Goal: Task Accomplishment & Management: Use online tool/utility

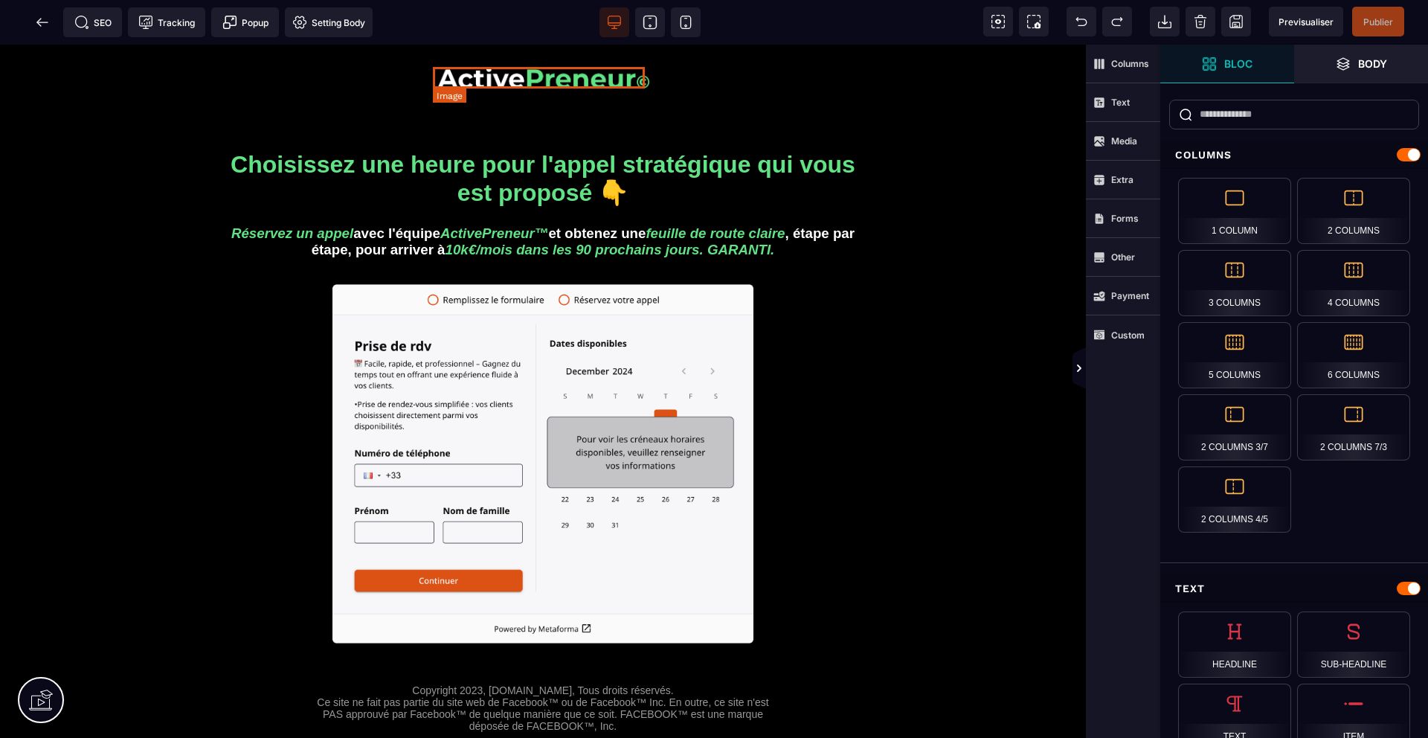
click at [516, 73] on img at bounding box center [543, 78] width 212 height 22
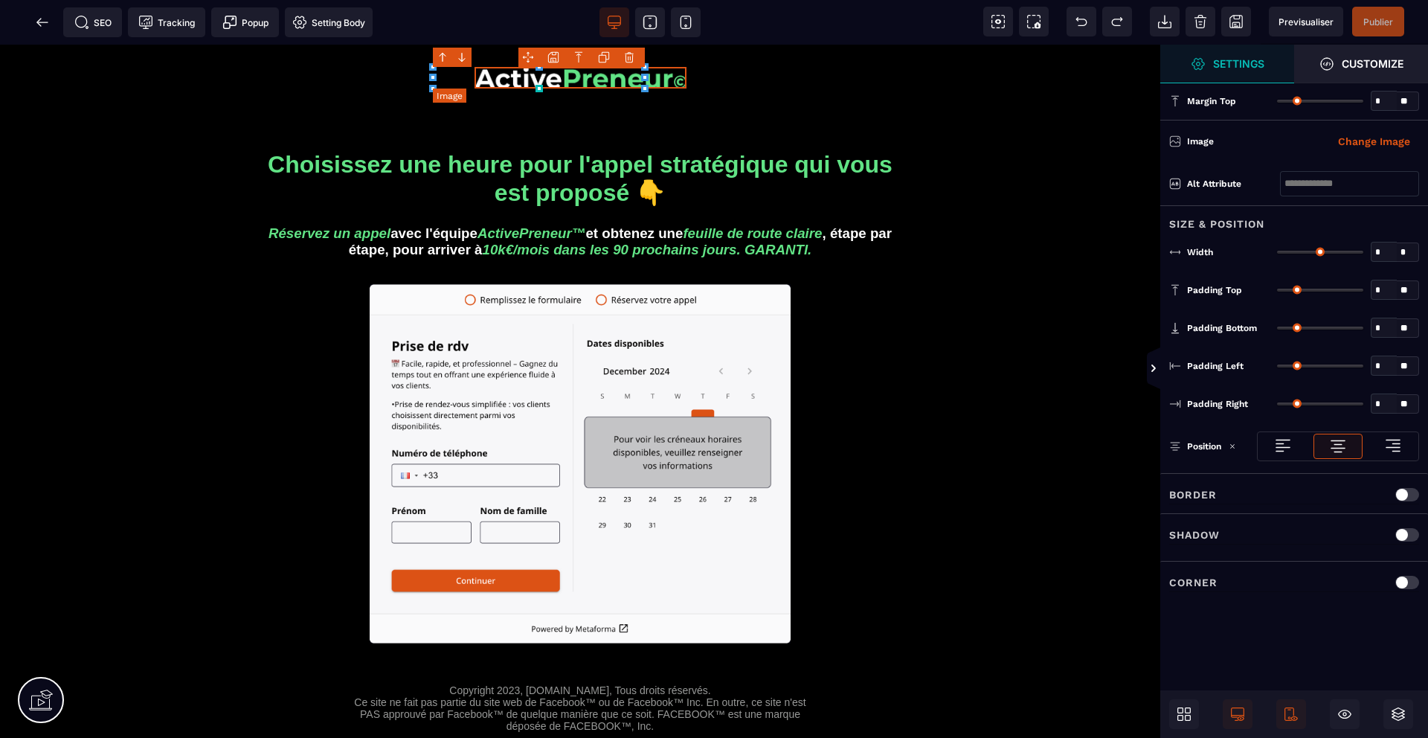
type input "*"
type input "**"
type input "*"
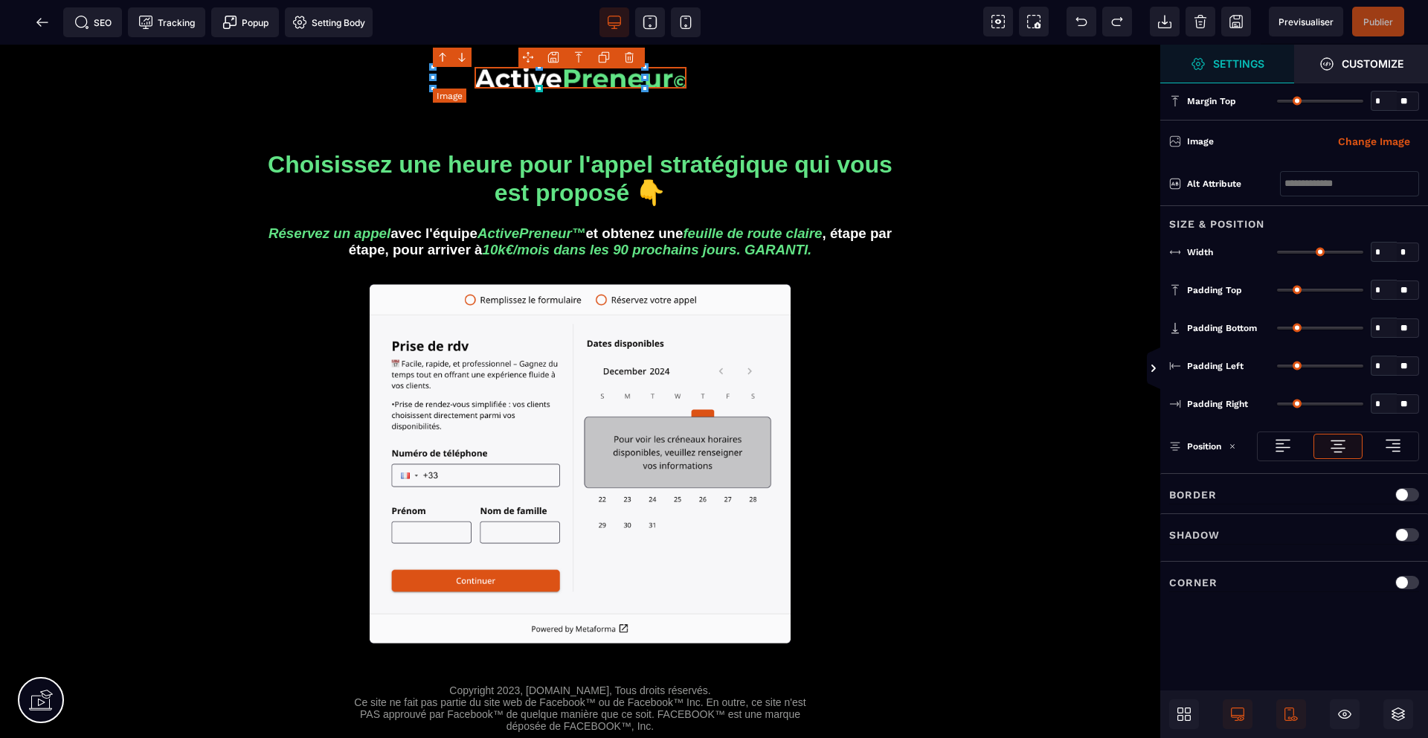
type input "*"
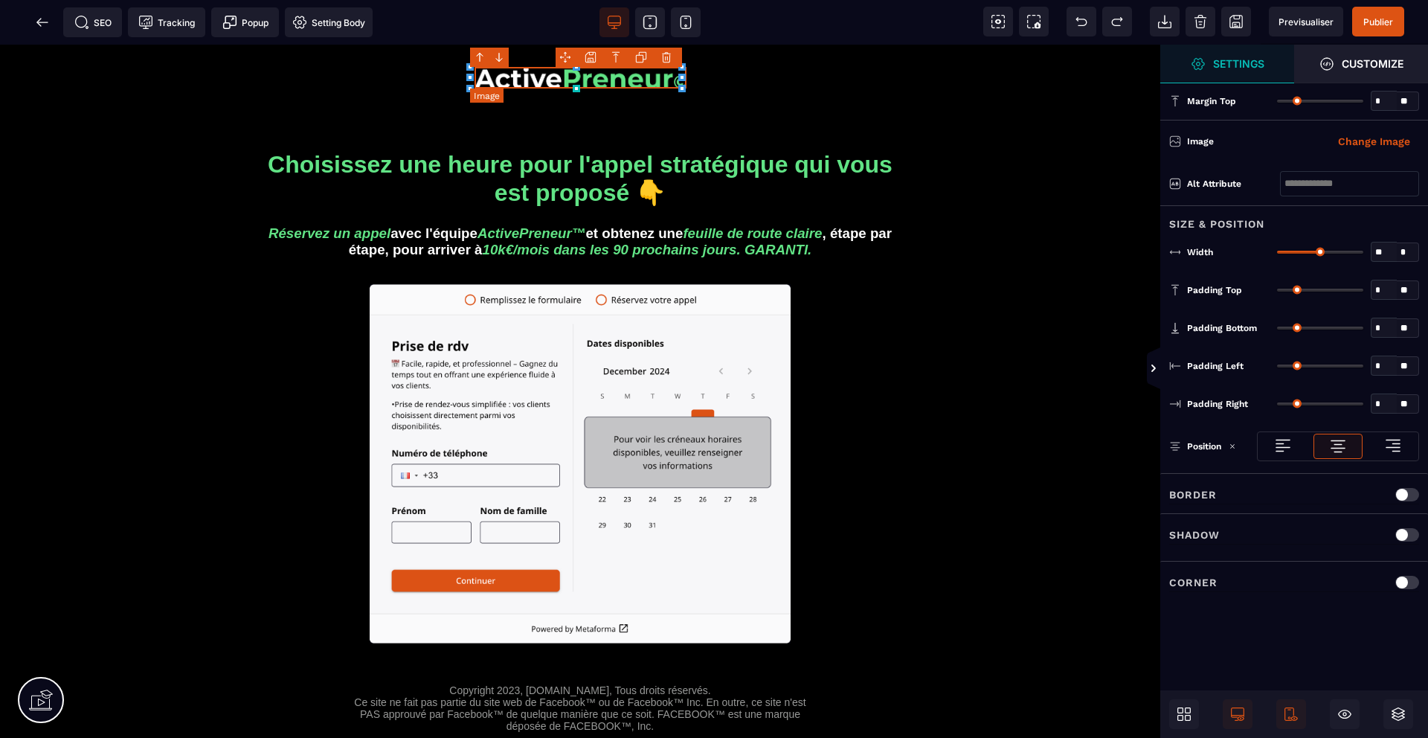
click at [553, 80] on img at bounding box center [581, 78] width 212 height 22
click at [519, 73] on img at bounding box center [581, 78] width 212 height 22
click at [550, 79] on img at bounding box center [581, 78] width 212 height 22
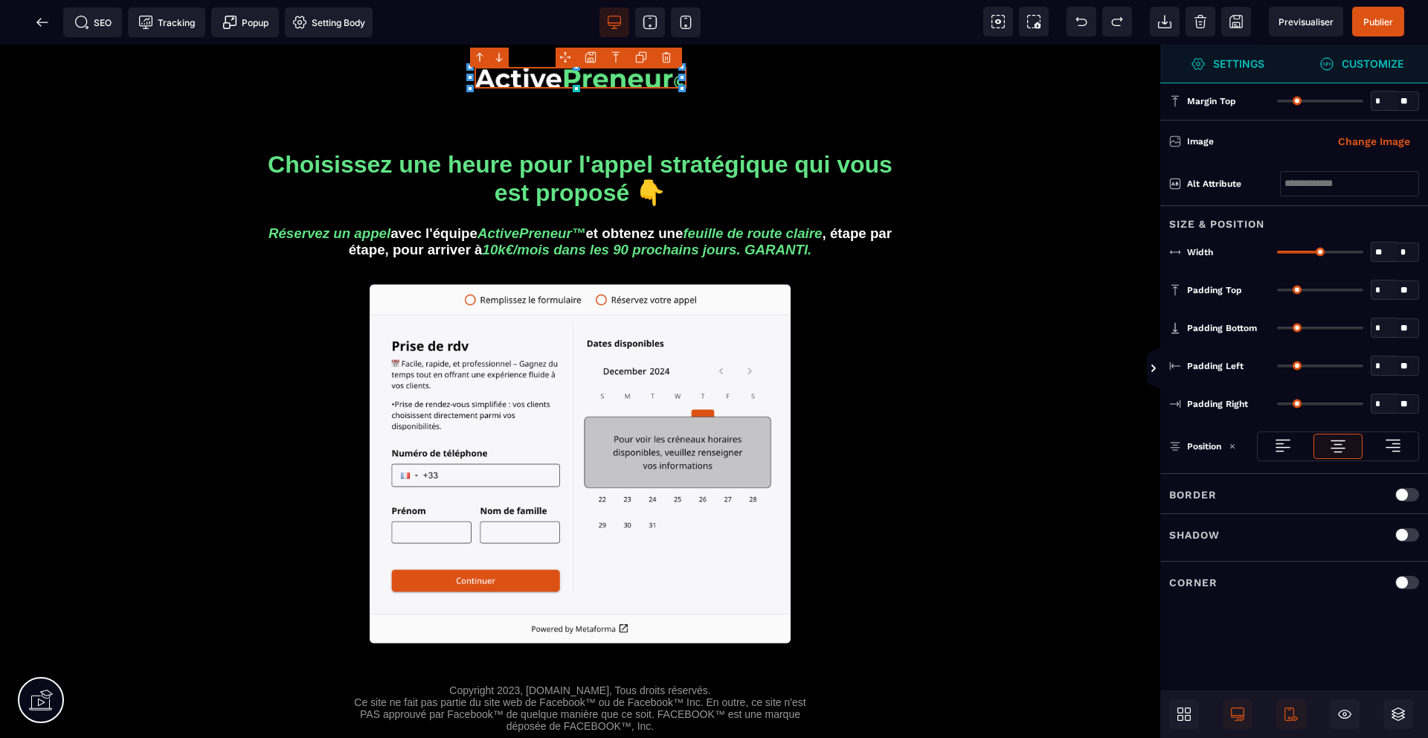
click at [1375, 62] on strong "Customize" at bounding box center [1373, 63] width 62 height 11
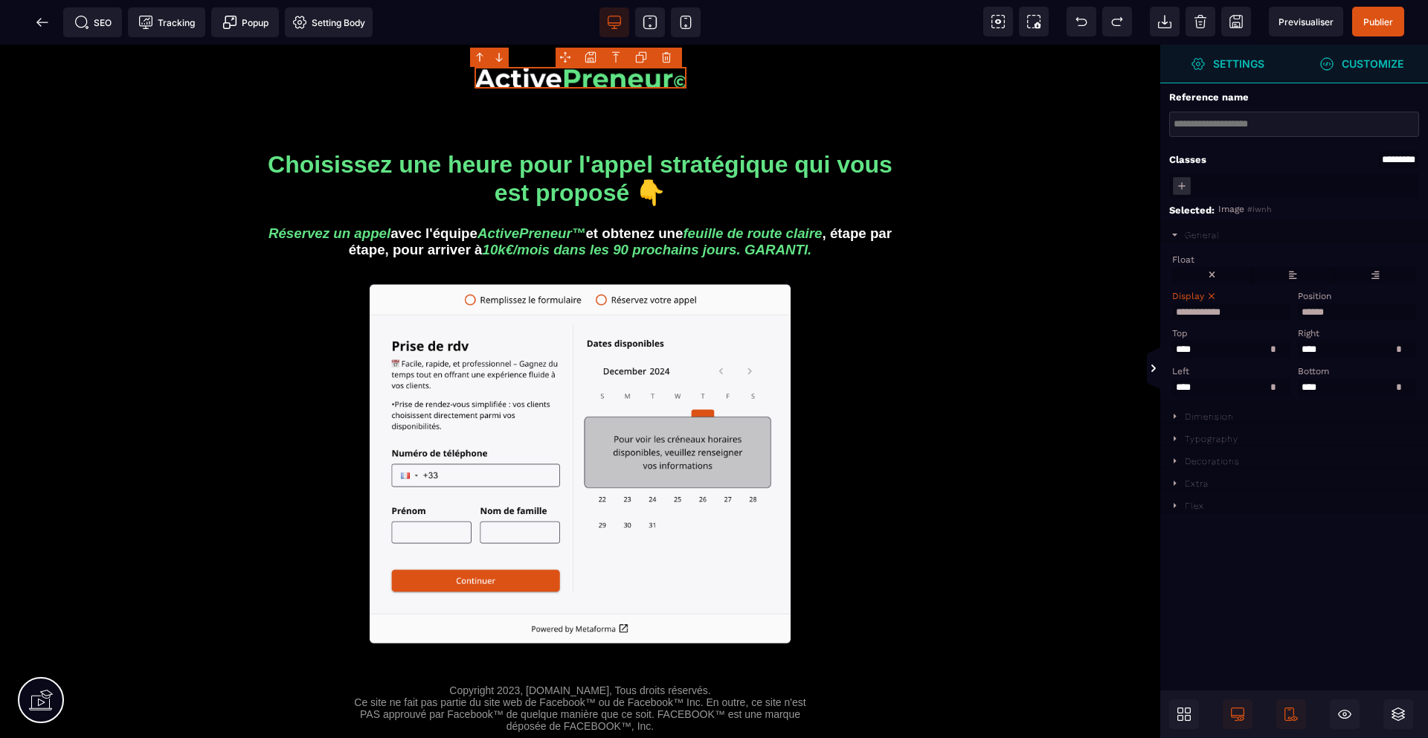
click at [1239, 65] on strong "Settings" at bounding box center [1238, 63] width 51 height 11
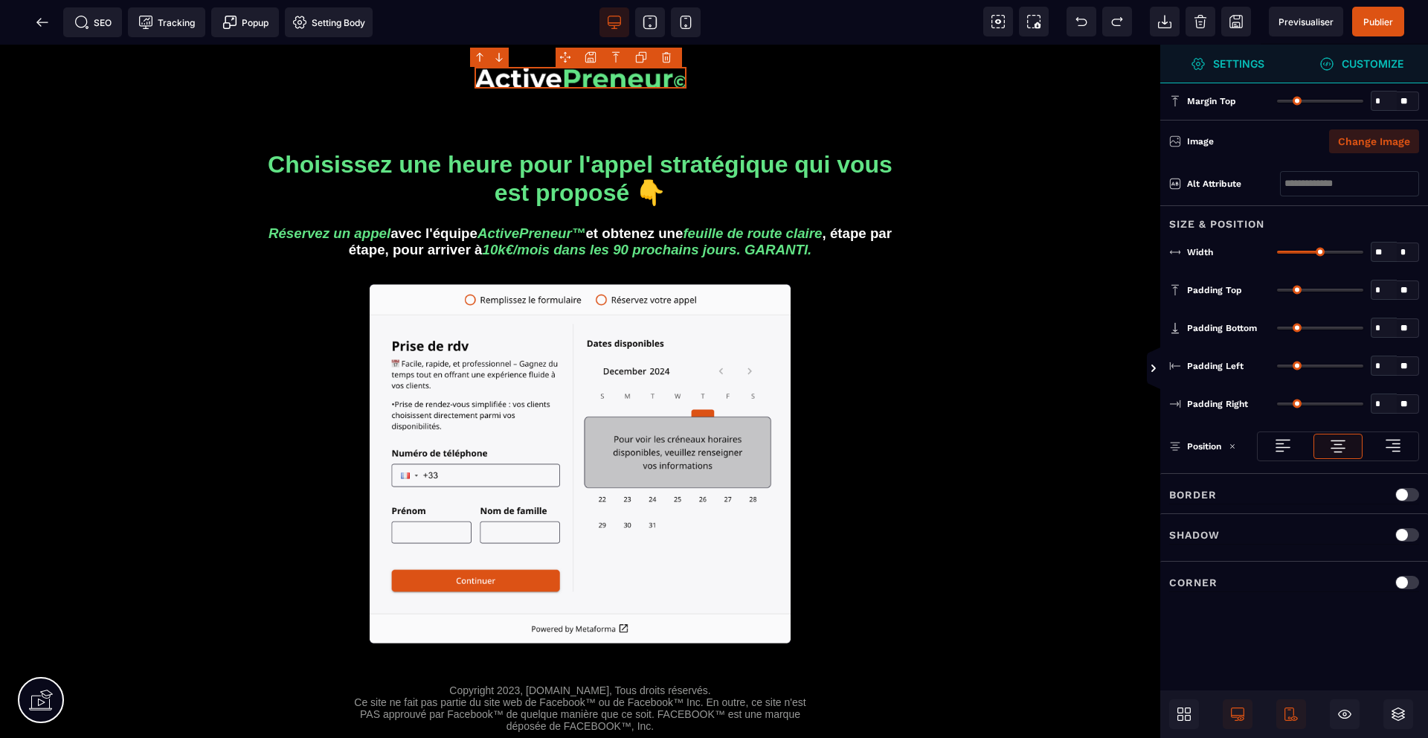
click at [1373, 137] on button "Change Image" at bounding box center [1374, 141] width 90 height 24
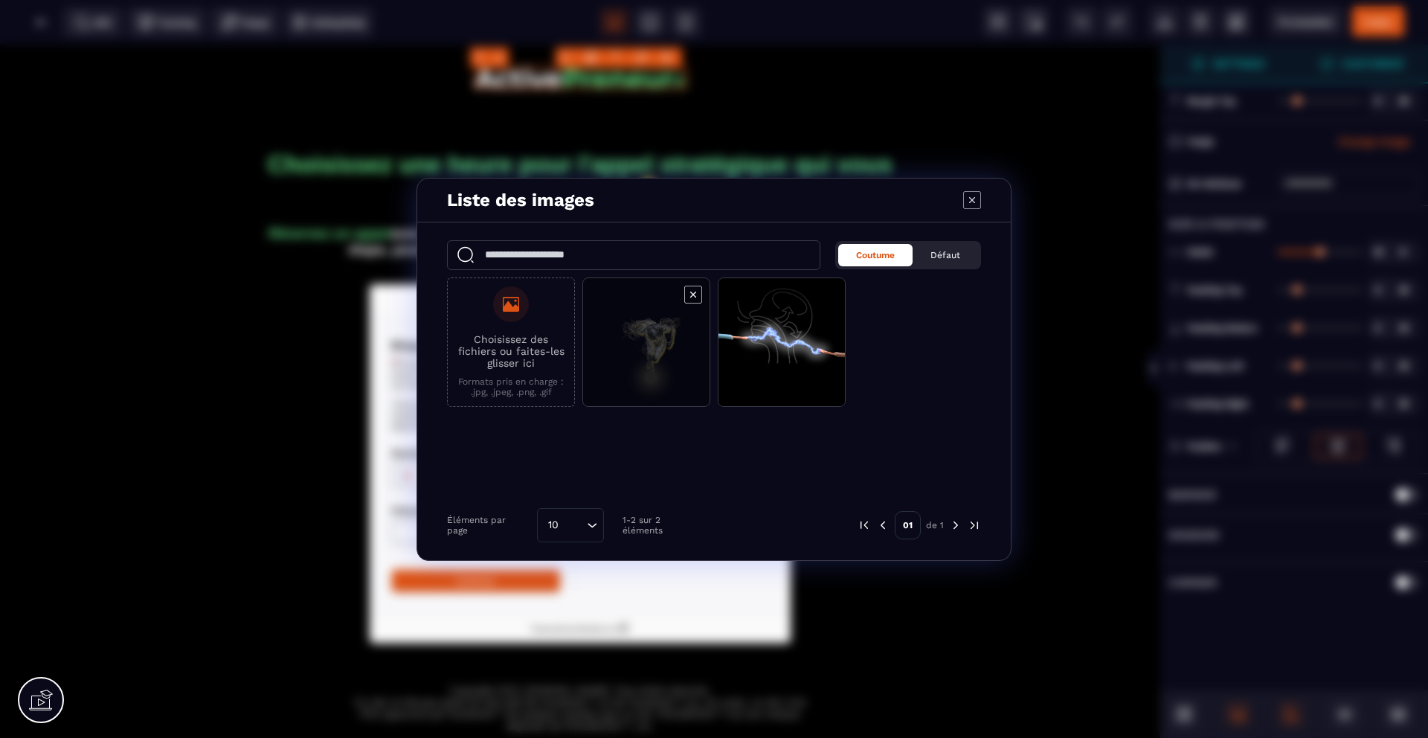
click at [640, 325] on span "Modal window" at bounding box center [646, 342] width 126 height 129
click at [651, 353] on span "Modal window" at bounding box center [646, 342] width 126 height 129
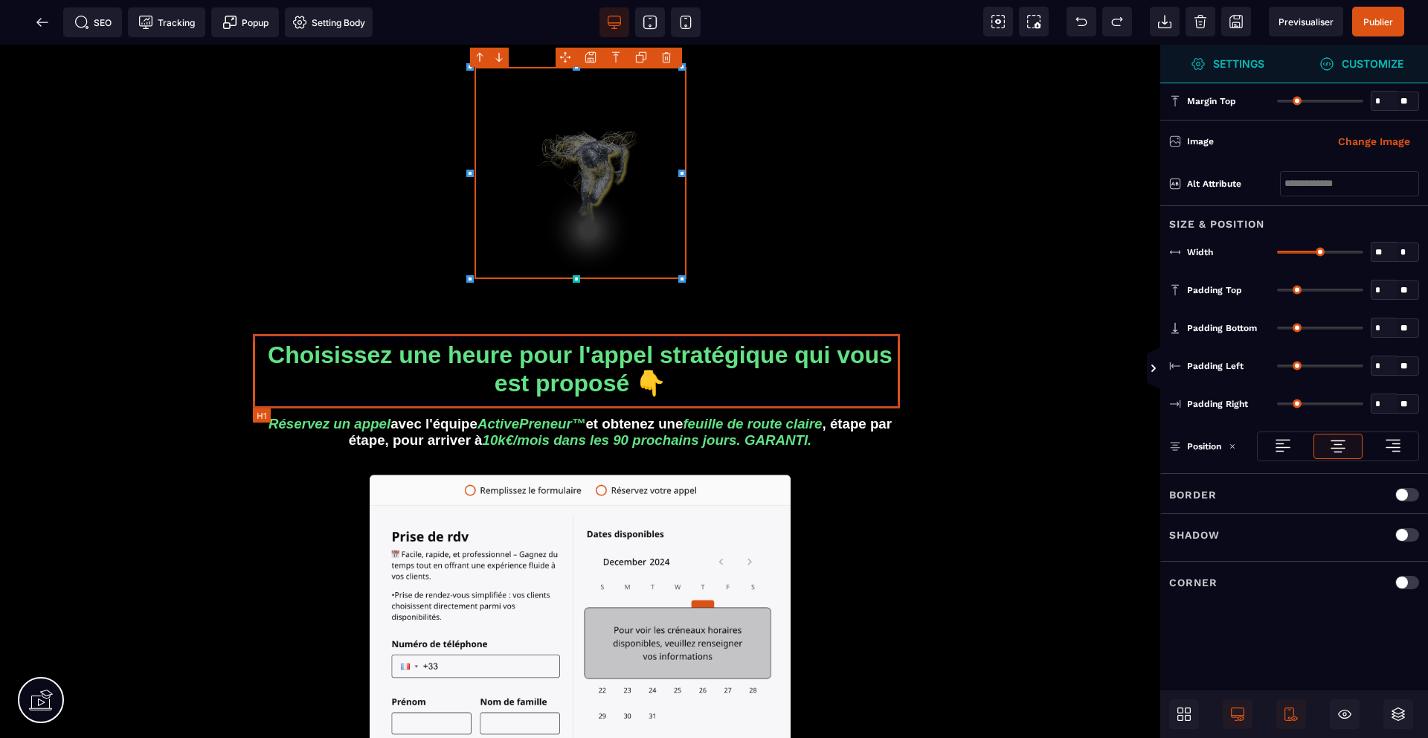
click at [601, 387] on h1 "Choisissez une heure pour l'appel stratégique qui vous est proposé 👇" at bounding box center [580, 369] width 647 height 71
select select
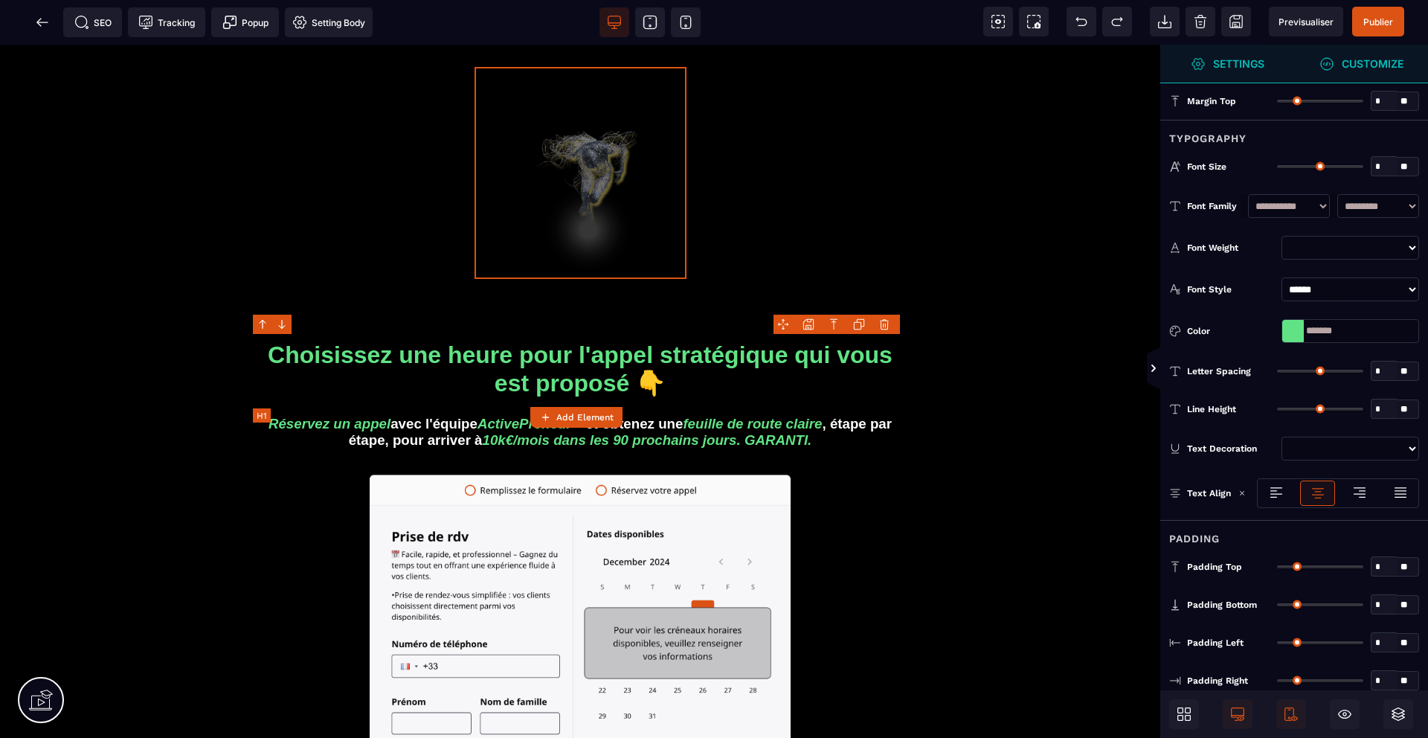
type input "*"
type input "**"
type input "****"
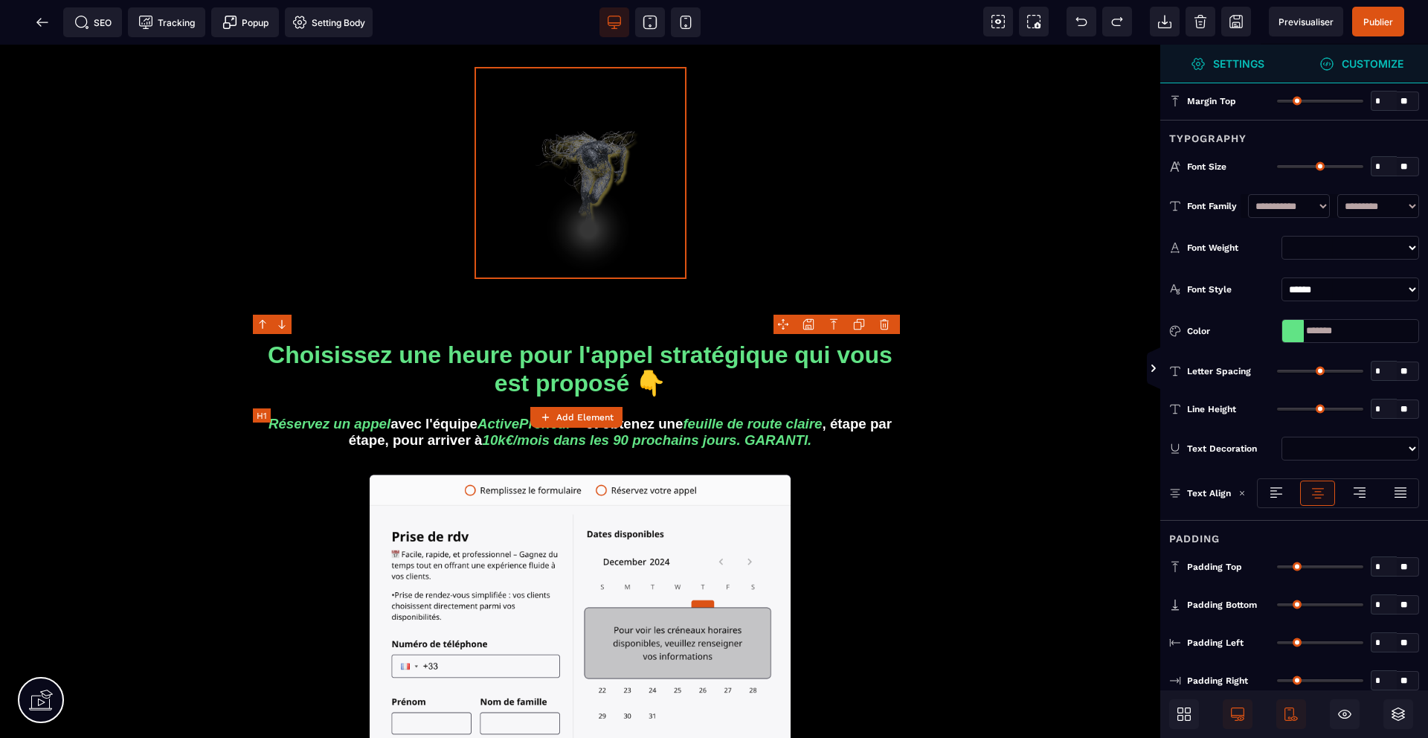
type input "**"
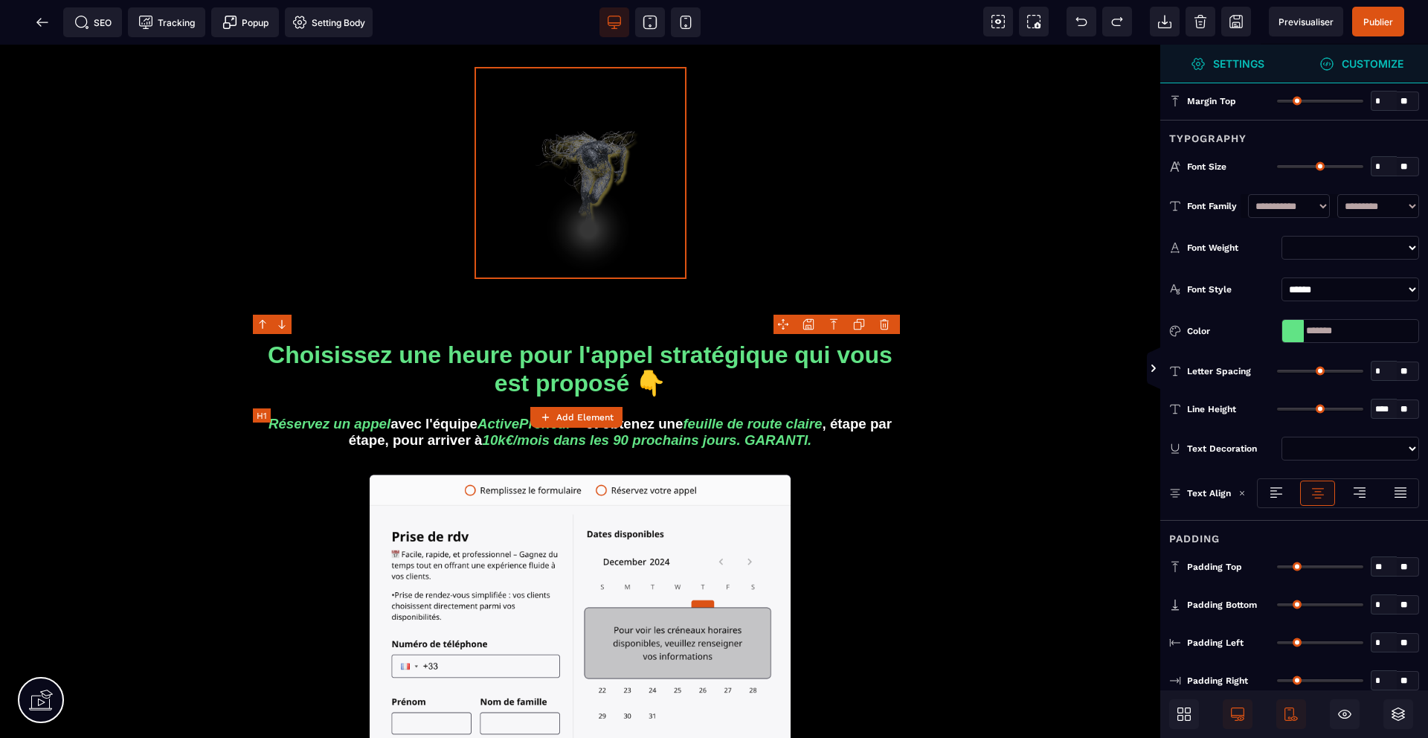
type input "*"
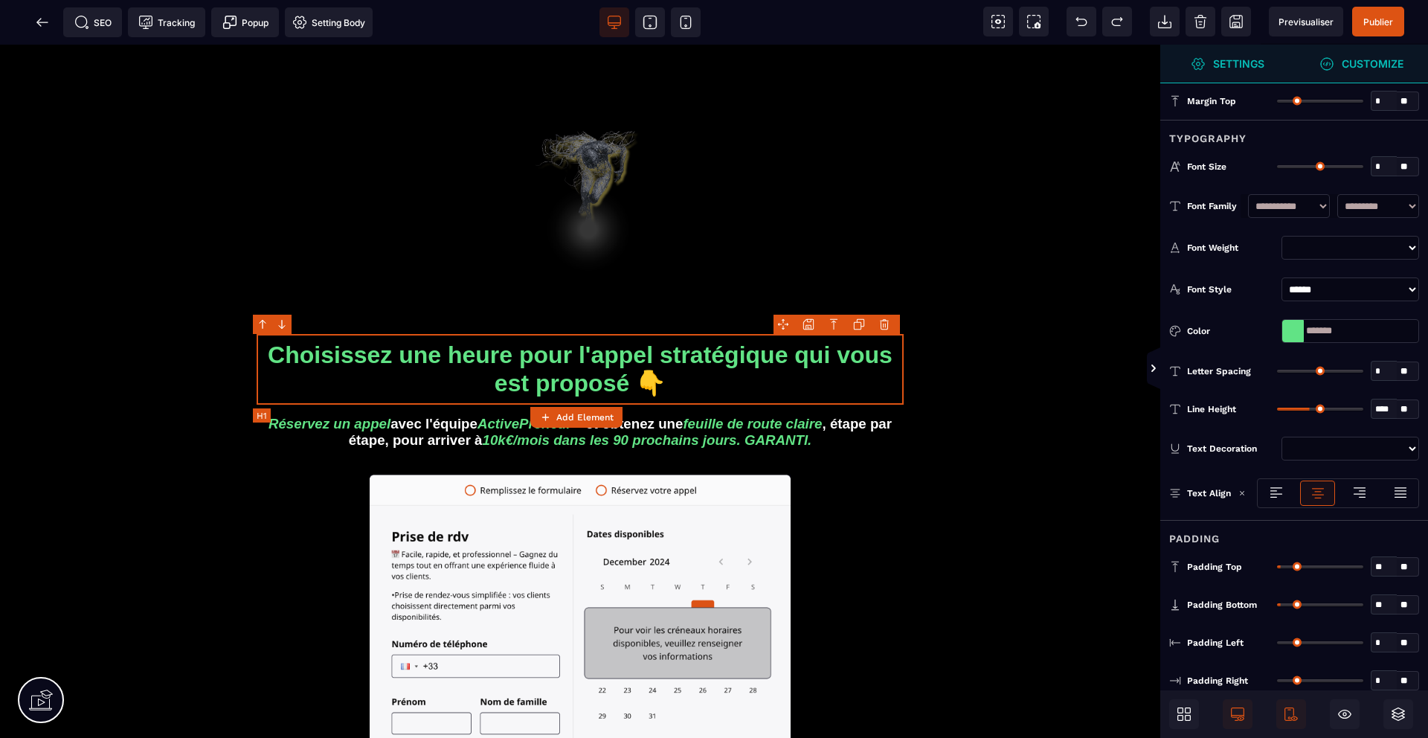
click at [605, 385] on h1 "Choisissez une heure pour l'appel stratégique qui vous est proposé 👇" at bounding box center [580, 369] width 647 height 71
click at [567, 363] on h1 "Choisissez une heure pour l'appel stratégique qui vous est proposé 👇" at bounding box center [580, 369] width 647 height 71
click at [590, 386] on h1 "Choisissez une heure pour l'appel stratégique qui vous est proposé 👇" at bounding box center [580, 369] width 647 height 71
click at [1365, 64] on strong "Customize" at bounding box center [1373, 63] width 62 height 11
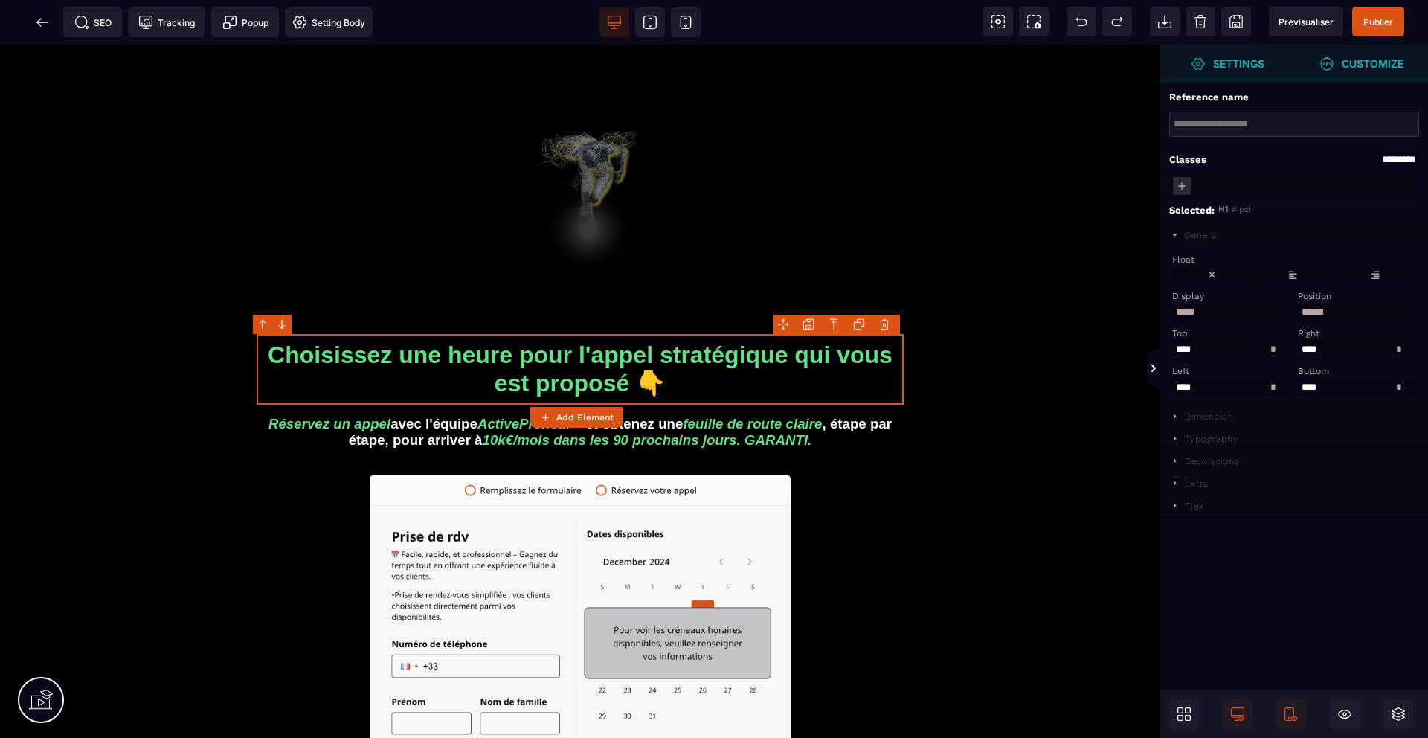
click at [1240, 65] on strong "Settings" at bounding box center [1238, 63] width 51 height 11
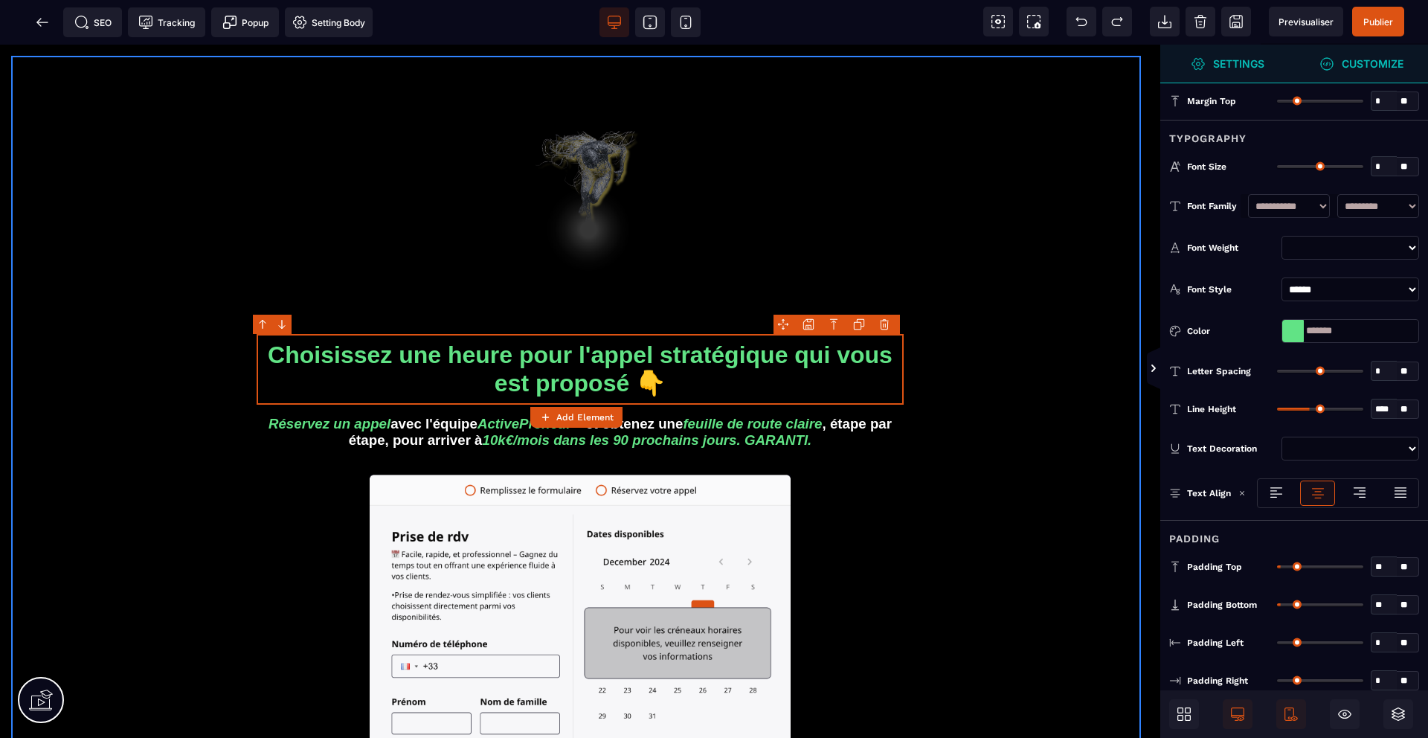
click at [998, 211] on div "Choisissez une heure pour l'appel stratégique qui vous est proposé 👇 Réservez u…" at bounding box center [580, 561] width 1138 height 1011
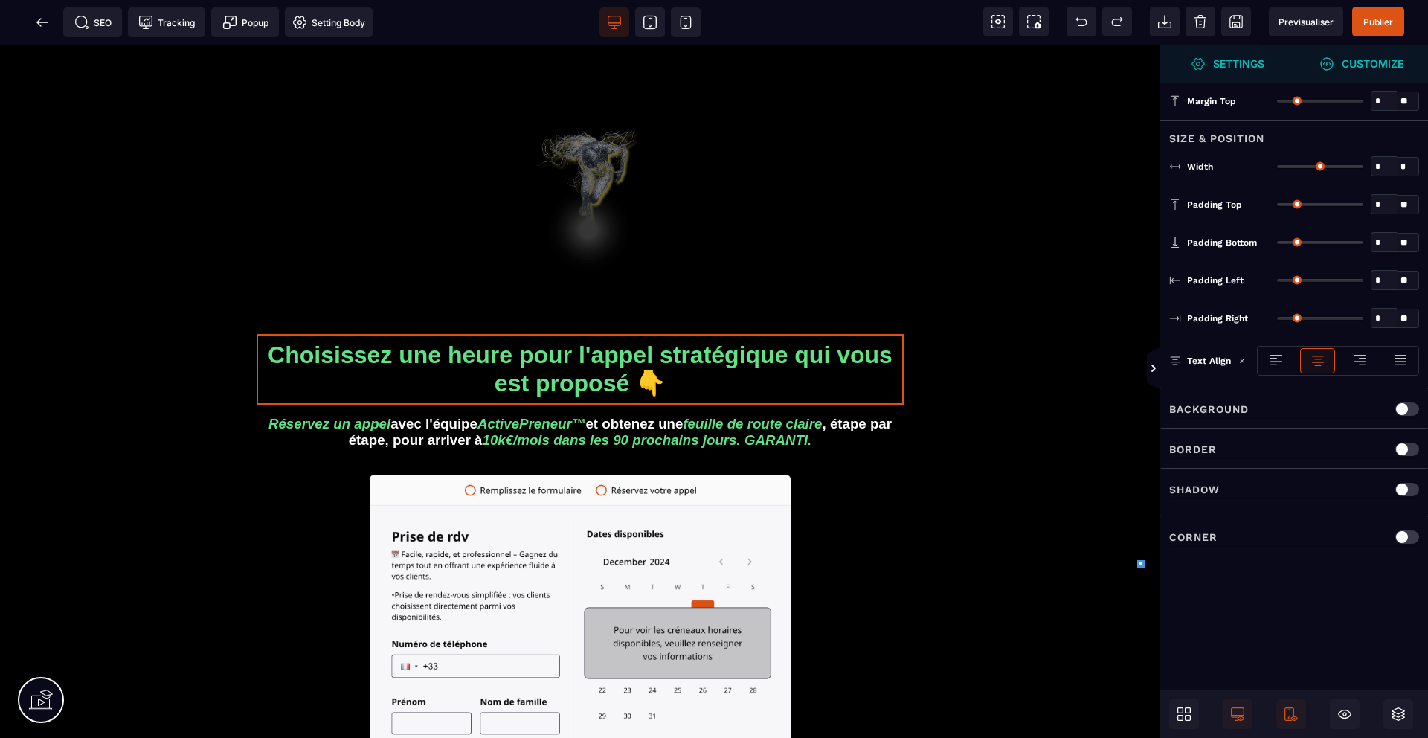
type input "*"
type input "***"
type input "*"
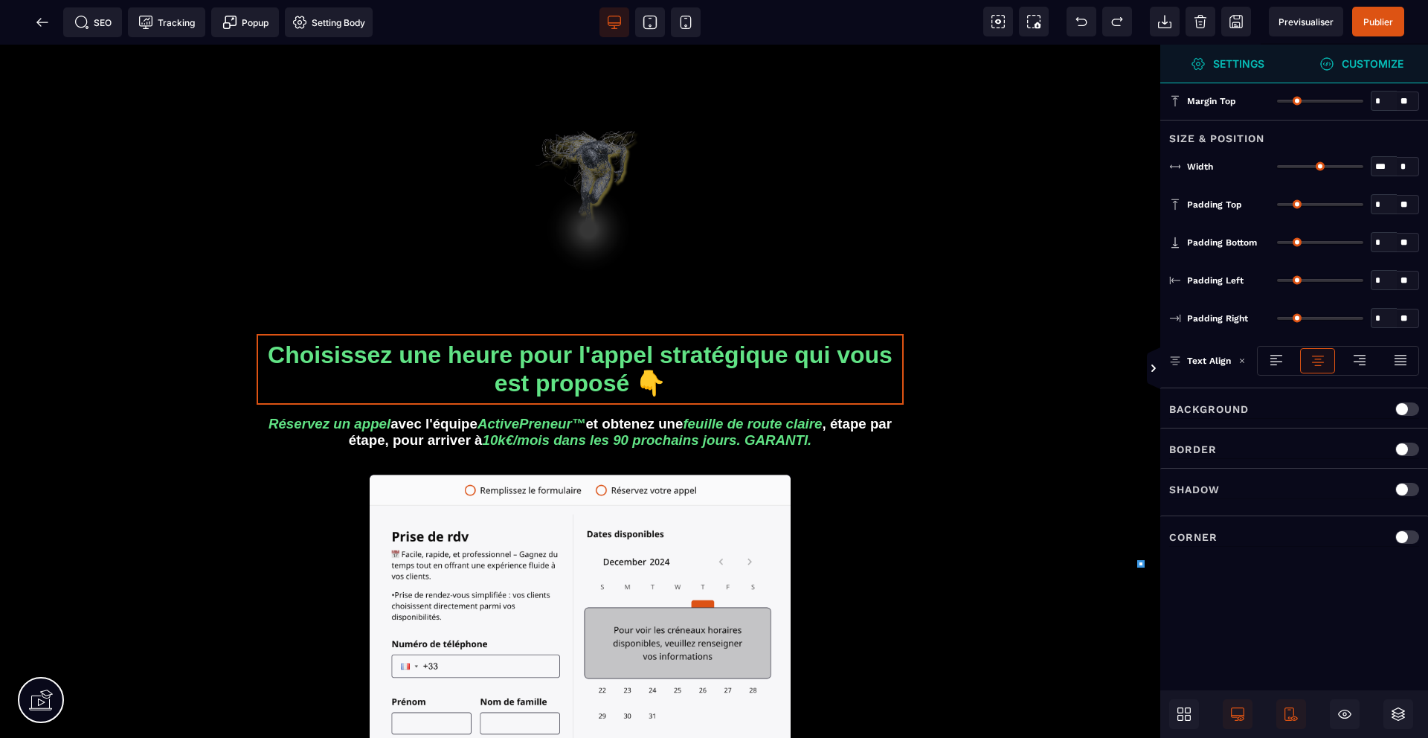
type input "**"
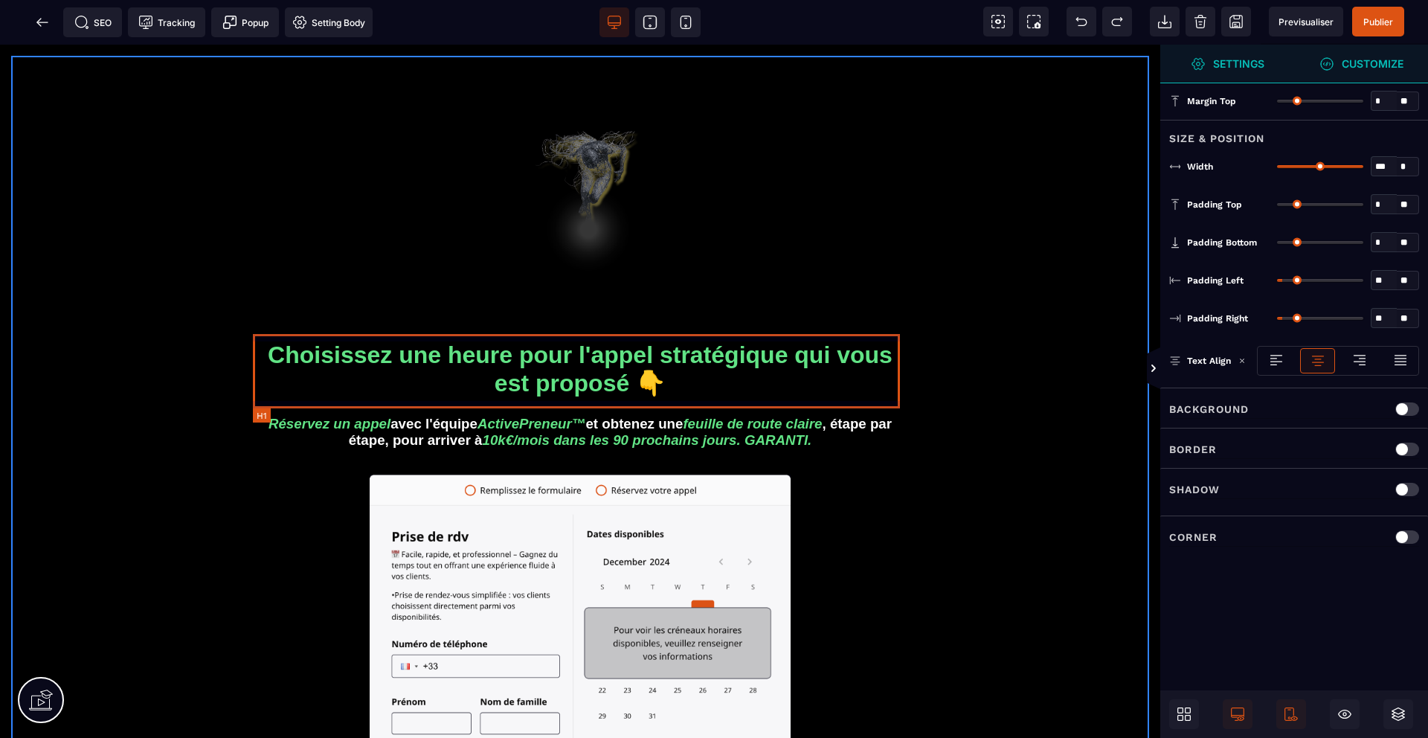
click at [597, 359] on h1 "Choisissez une heure pour l'appel stratégique qui vous est proposé 👇" at bounding box center [580, 369] width 647 height 71
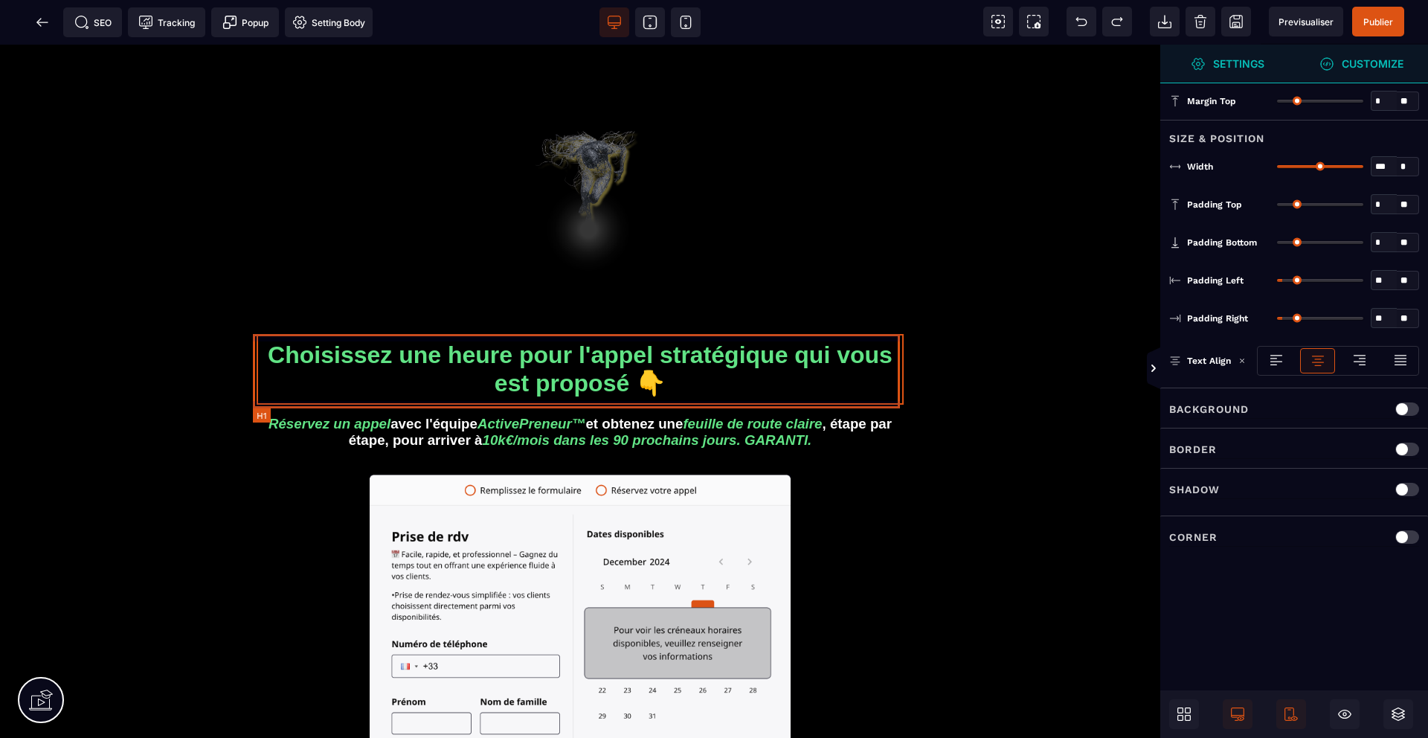
select select
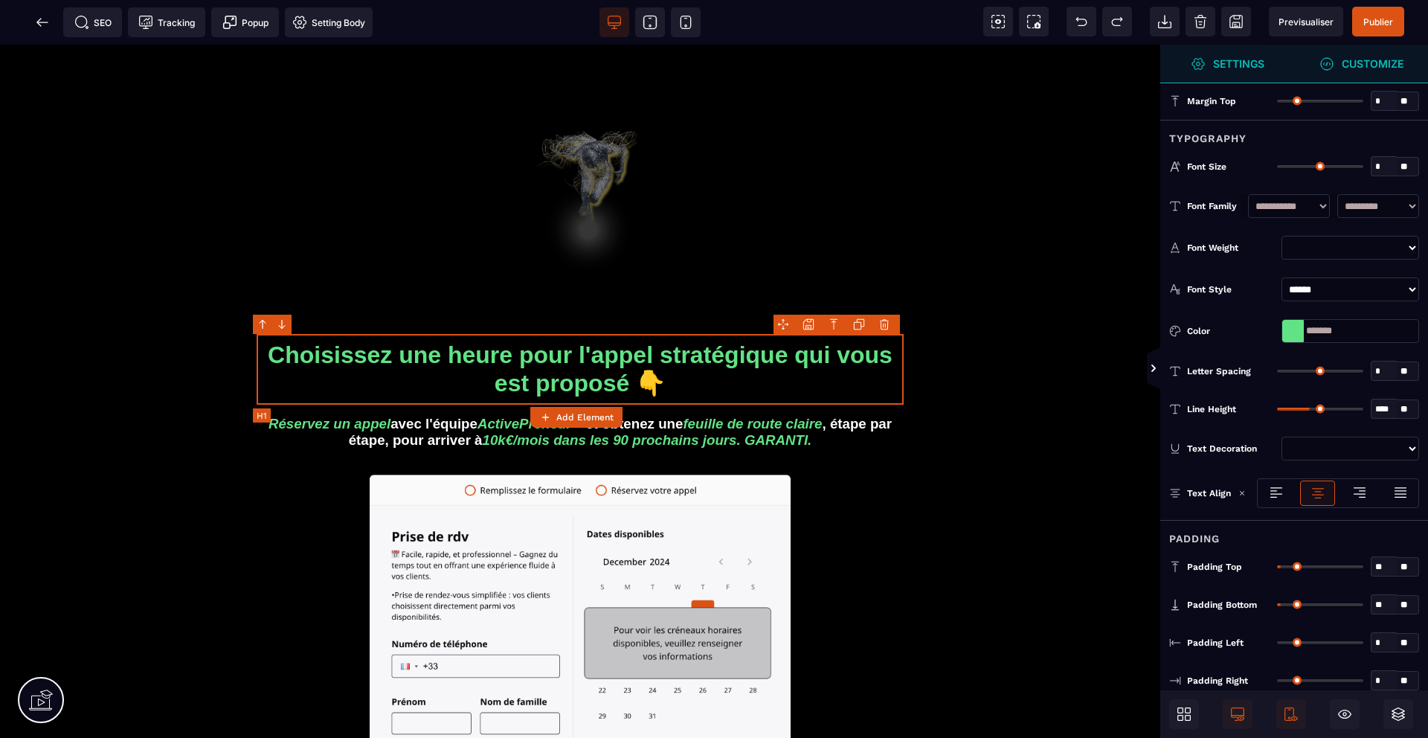
click at [644, 373] on h1 "Choisissez une heure pour l'appel stratégique qui vous est proposé 👇" at bounding box center [580, 369] width 647 height 71
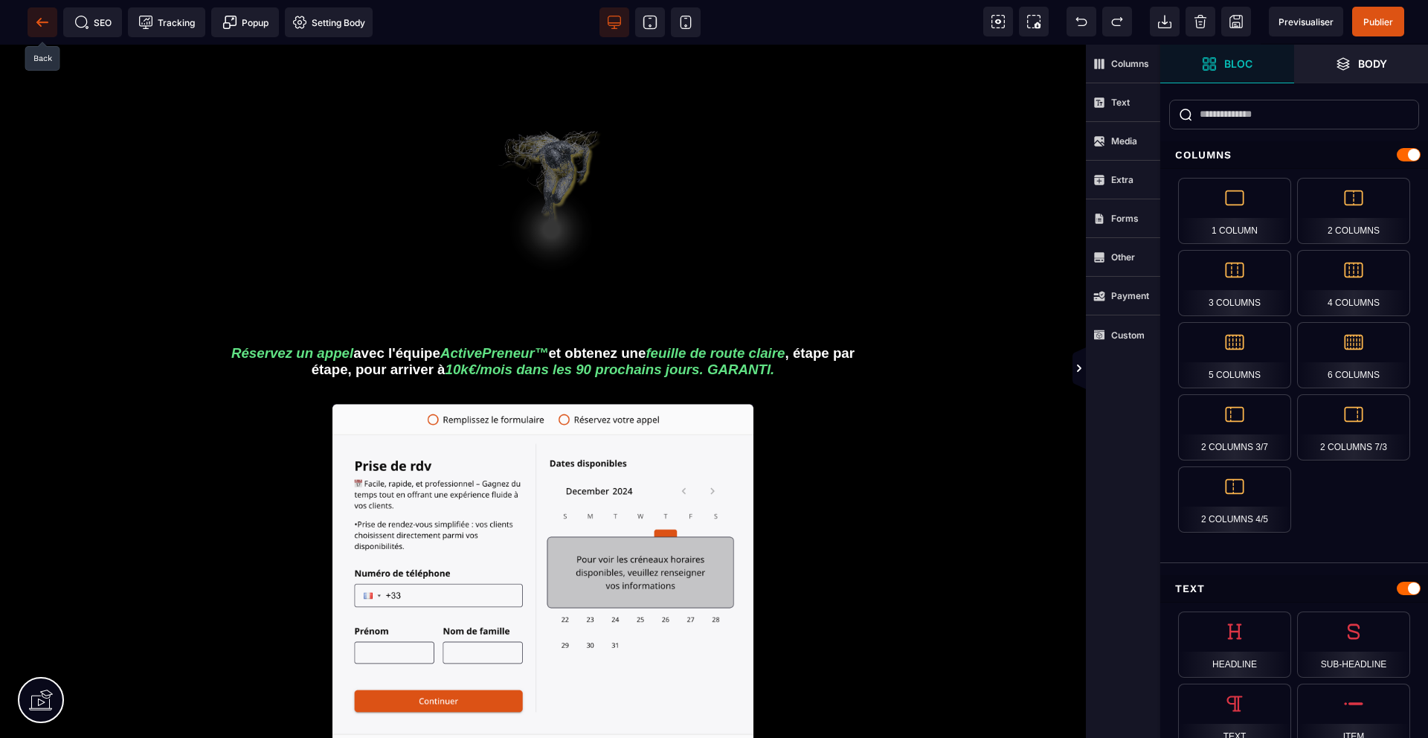
click at [45, 23] on icon at bounding box center [42, 22] width 15 height 15
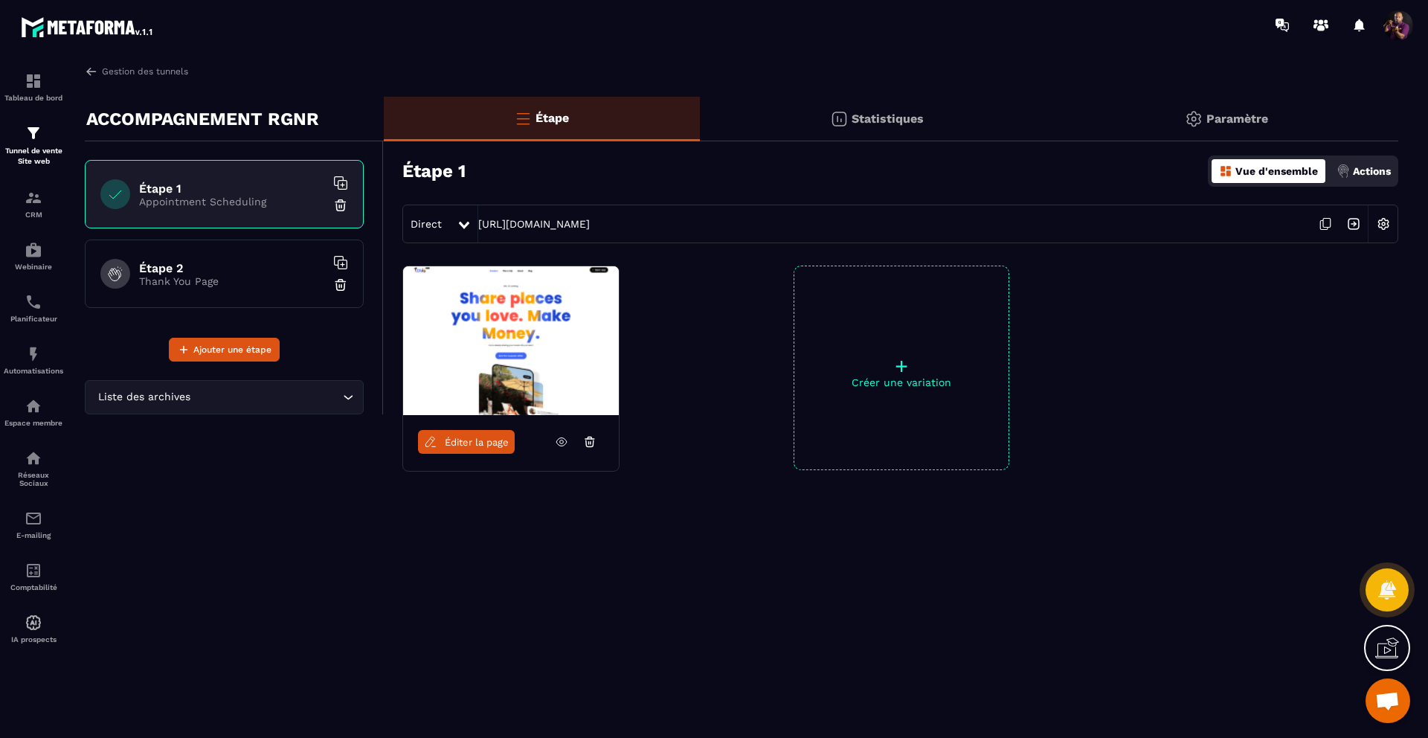
click at [472, 437] on span "Éditer la page" at bounding box center [477, 442] width 64 height 11
